Goal: Navigation & Orientation: Go to known website

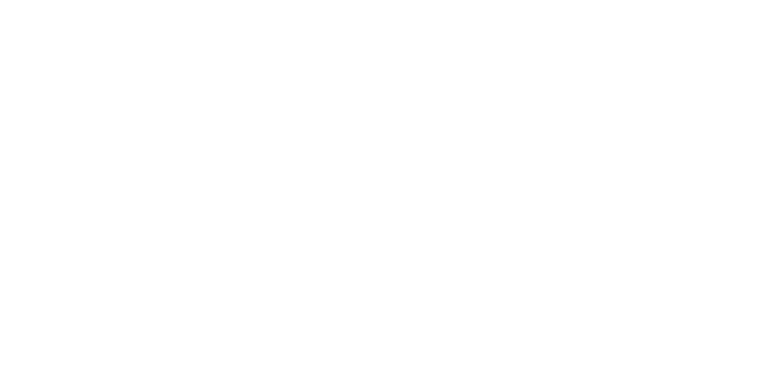
scroll to position [82, 0]
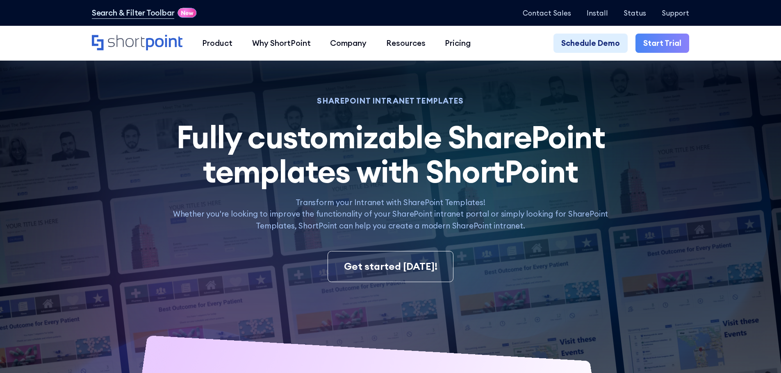
scroll to position [41, 0]
